Goal: Transaction & Acquisition: Register for event/course

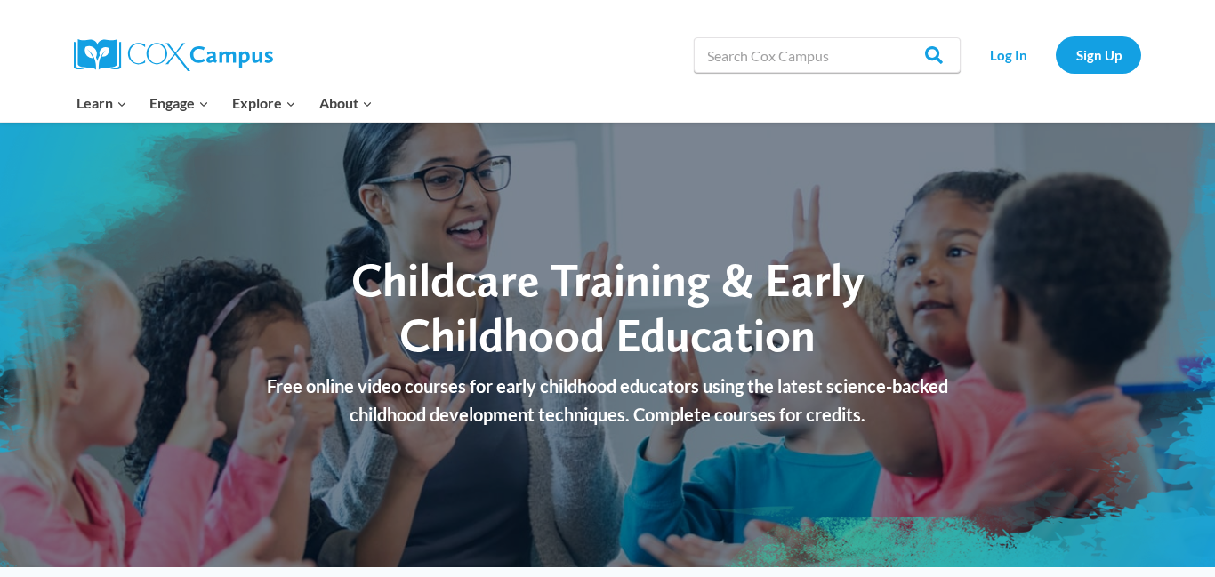
click at [487, 253] on span "Childcare Training & Early Childhood Education" at bounding box center [607, 307] width 513 height 111
click at [1012, 57] on link "Log In" at bounding box center [1007, 54] width 77 height 36
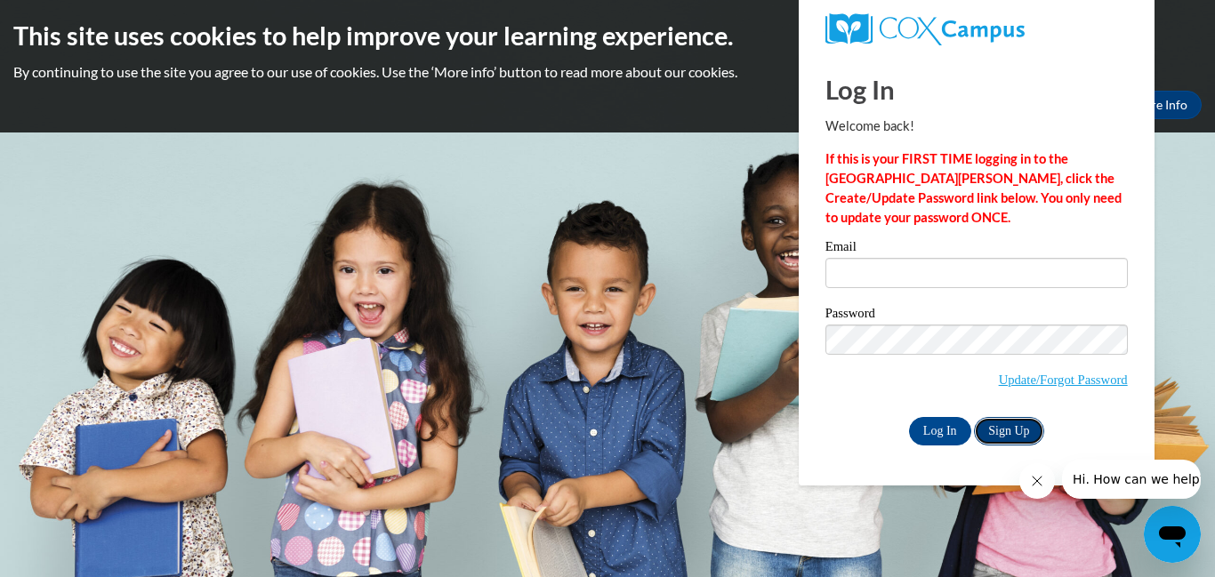
click at [1005, 439] on link "Sign Up" at bounding box center [1008, 431] width 69 height 28
